Goal: Transaction & Acquisition: Purchase product/service

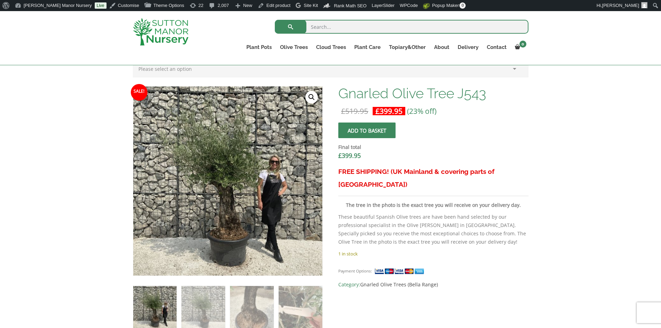
click at [153, 24] on img at bounding box center [161, 31] width 56 height 27
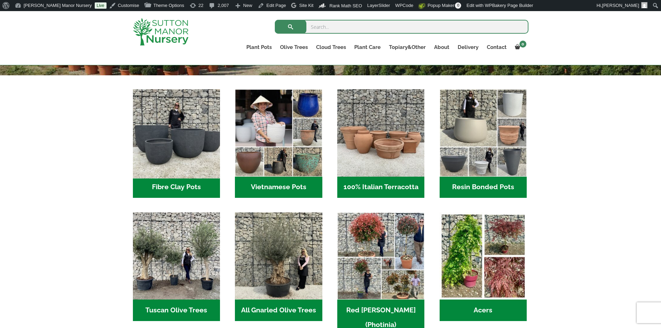
click at [177, 154] on img "Visit product category Fibre Clay Pots" at bounding box center [177, 133] width 92 height 92
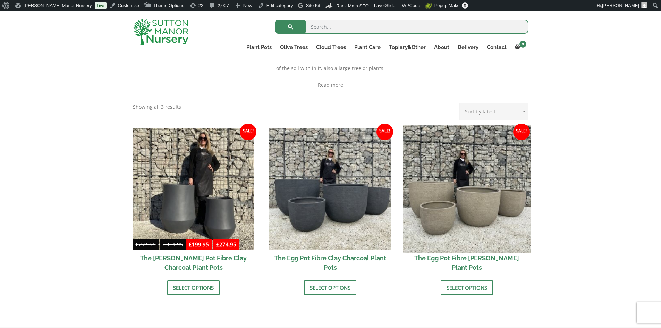
click at [449, 183] on img at bounding box center [467, 189] width 128 height 128
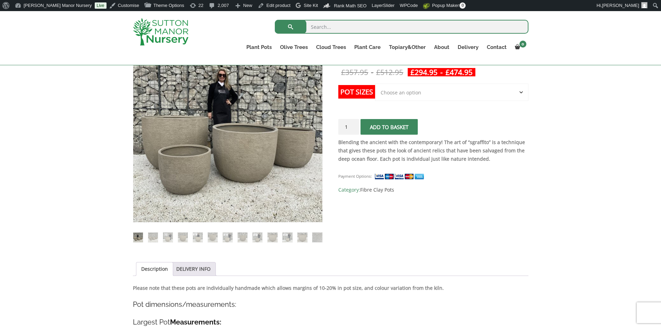
click at [437, 89] on select "Choose an option Click here to buy the 5th To Largest Pot In The Picture Click …" at bounding box center [451, 92] width 153 height 17
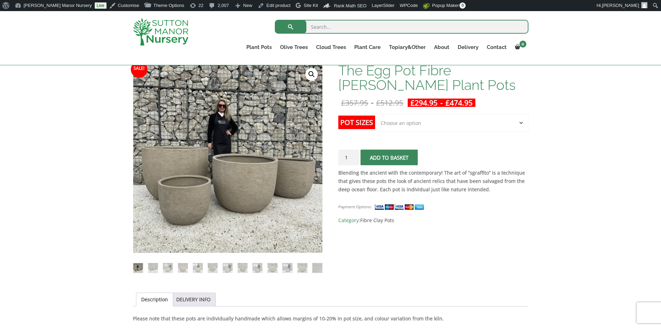
scroll to position [104, 0]
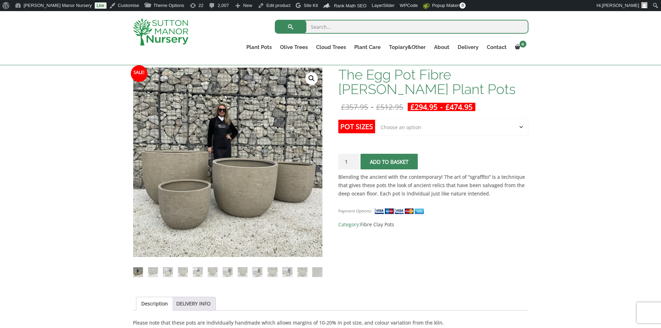
click at [457, 213] on div "Payment Options: SKU: N/A Category: Fibre Clay Pots" at bounding box center [434, 214] width 190 height 27
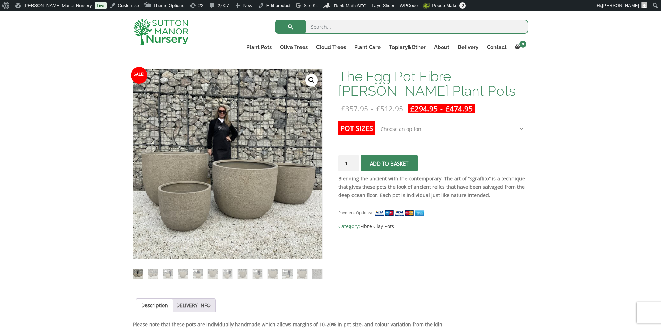
click at [482, 221] on div "Payment Options: SKU: N/A Category: Fibre Clay Pots" at bounding box center [434, 216] width 190 height 27
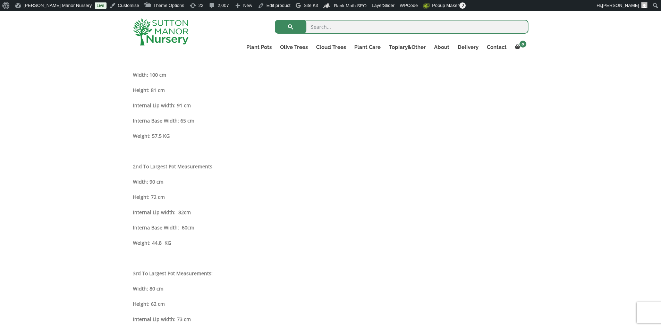
scroll to position [415, 0]
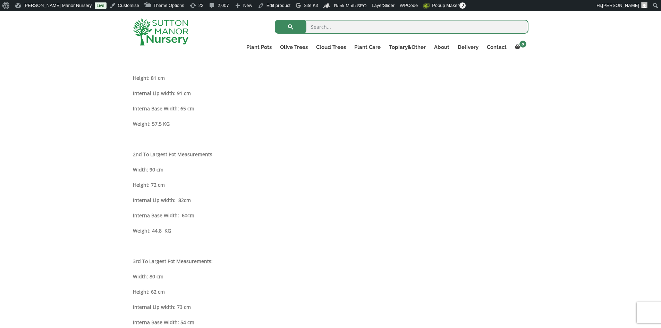
click at [215, 184] on p "Height: 72 cm" at bounding box center [331, 185] width 396 height 8
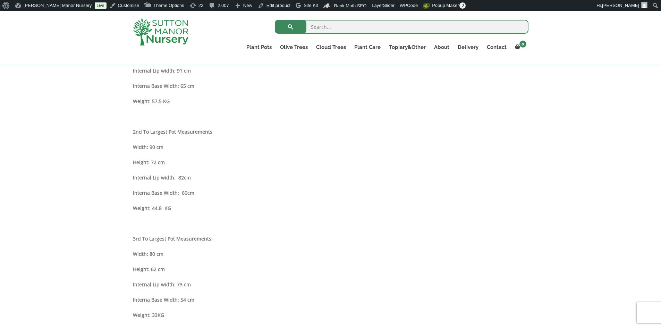
scroll to position [450, 0]
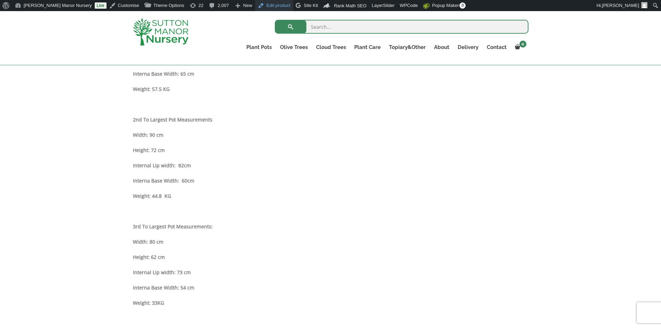
click at [255, 4] on link "Edit product" at bounding box center [274, 5] width 38 height 11
